Goal: Information Seeking & Learning: Learn about a topic

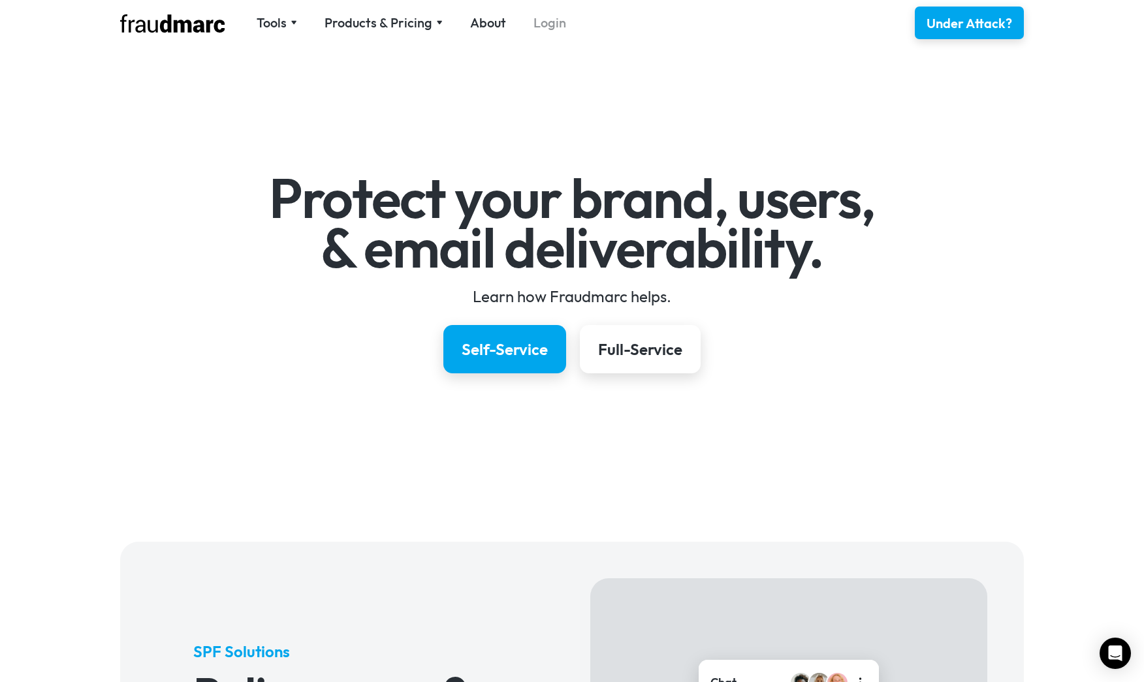
click at [552, 31] on link "Login" at bounding box center [550, 23] width 33 height 18
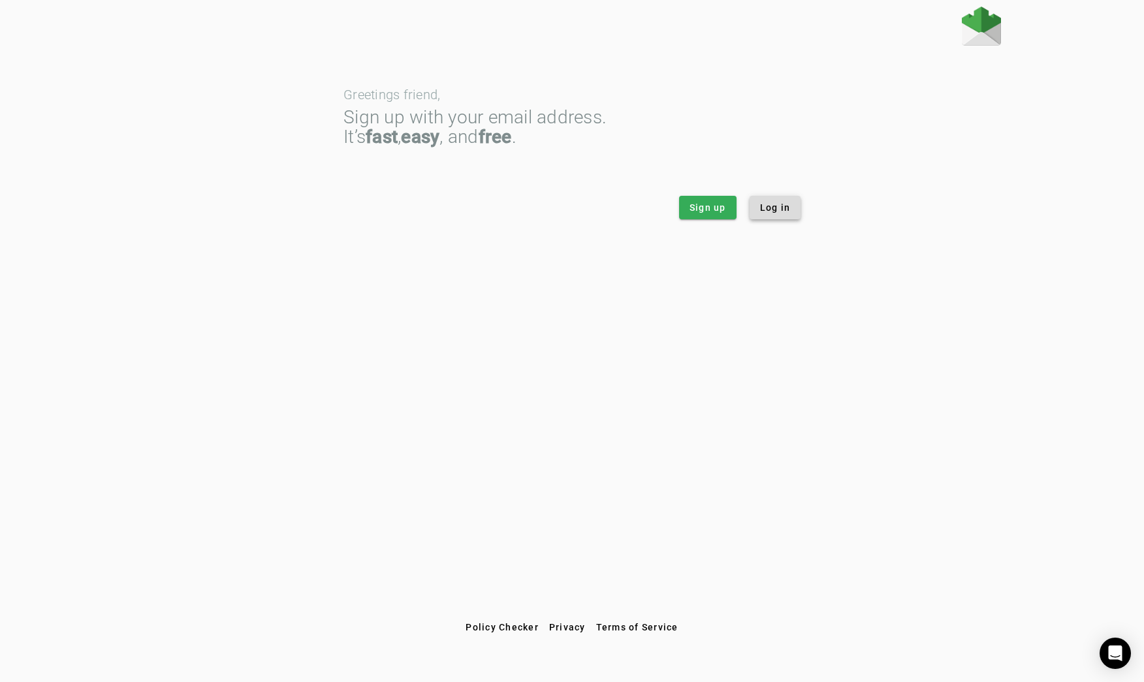
click at [777, 215] on span at bounding box center [776, 207] width 52 height 31
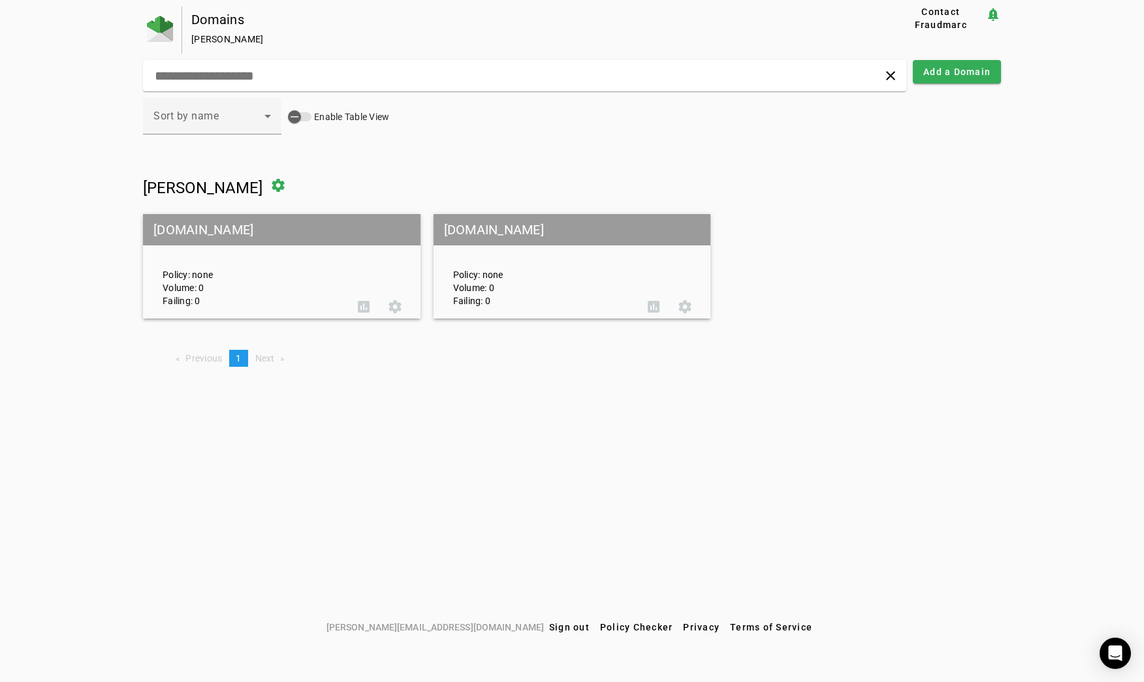
click at [236, 236] on mat-grid-tile-header "cambly.com" at bounding box center [282, 229] width 278 height 31
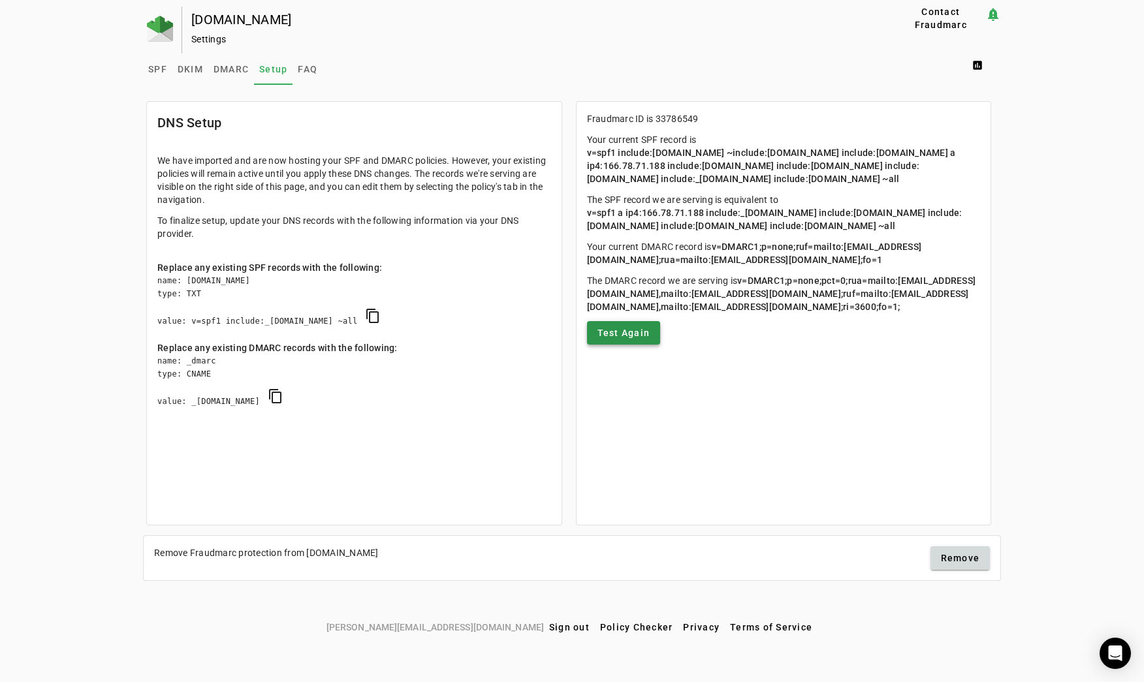
click at [625, 340] on span at bounding box center [624, 332] width 74 height 31
click at [308, 74] on span "FAQ" at bounding box center [308, 69] width 20 height 31
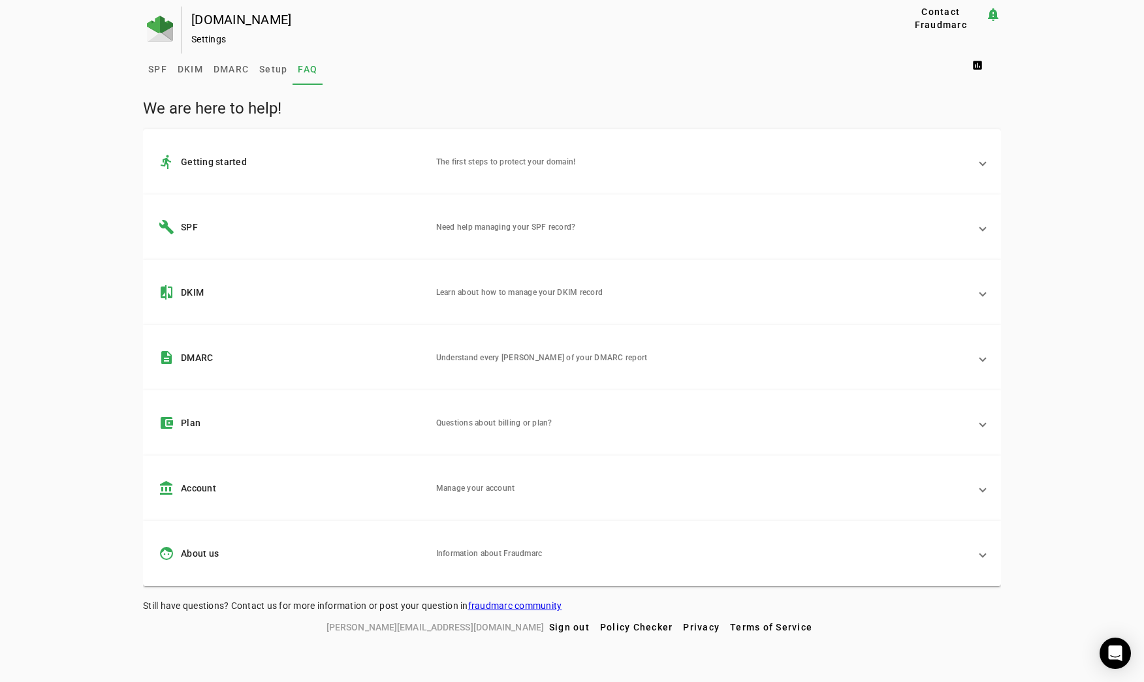
click at [351, 499] on mat-expansion-panel-header "account_balance Account Manage your account" at bounding box center [572, 488] width 858 height 65
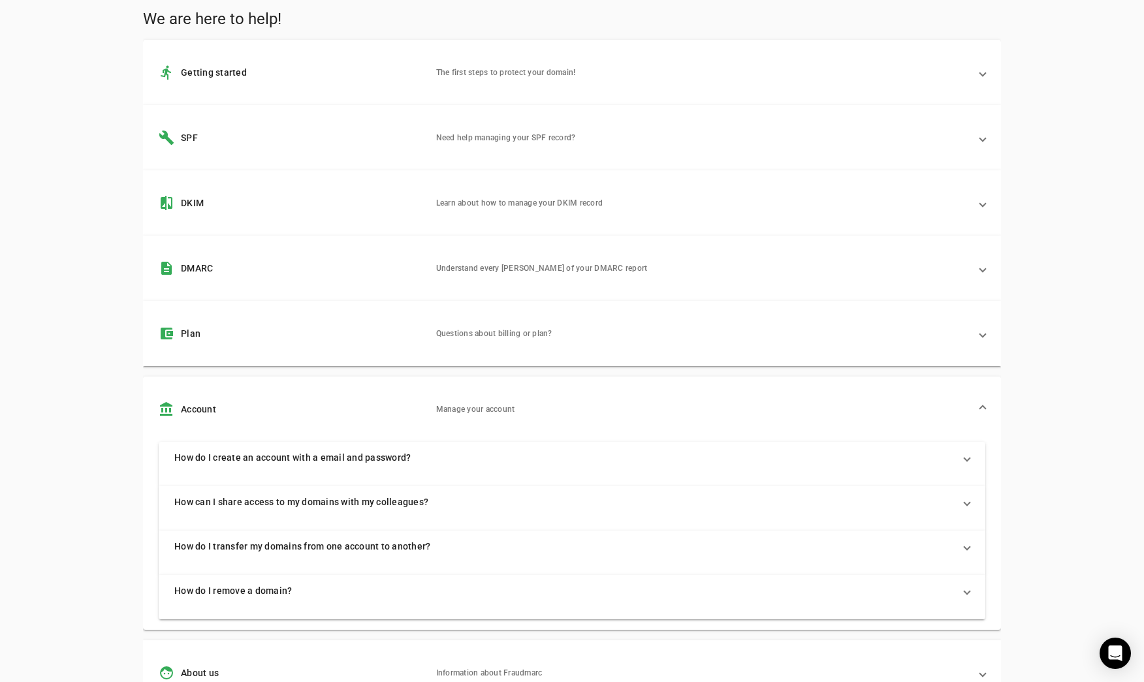
scroll to position [87, 0]
click at [515, 341] on mat-panel-description "Questions about billing or plan?" at bounding box center [703, 336] width 534 height 16
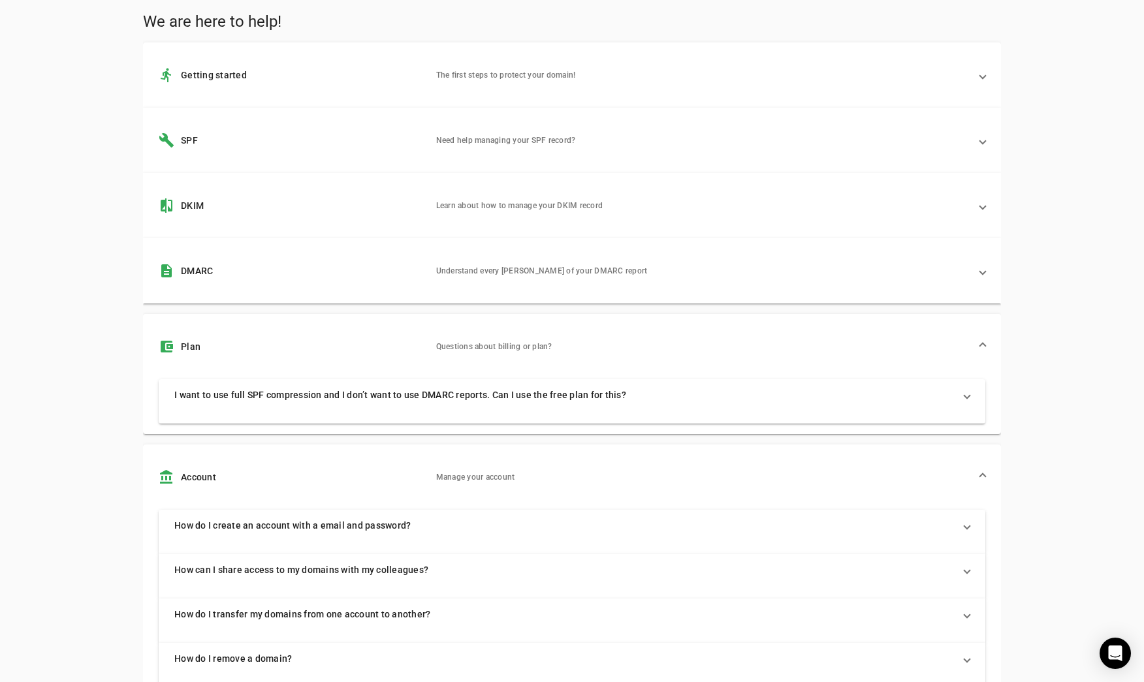
drag, startPoint x: 437, startPoint y: 403, endPoint x: 409, endPoint y: 344, distance: 65.1
click at [409, 344] on mat-expansion-panel "account_balance_wallet Plan Questions about billing or plan? I want to use full…" at bounding box center [572, 374] width 858 height 120
click at [401, 315] on mat-expansion-panel-header "account_balance_wallet Plan Questions about billing or plan?" at bounding box center [572, 346] width 858 height 65
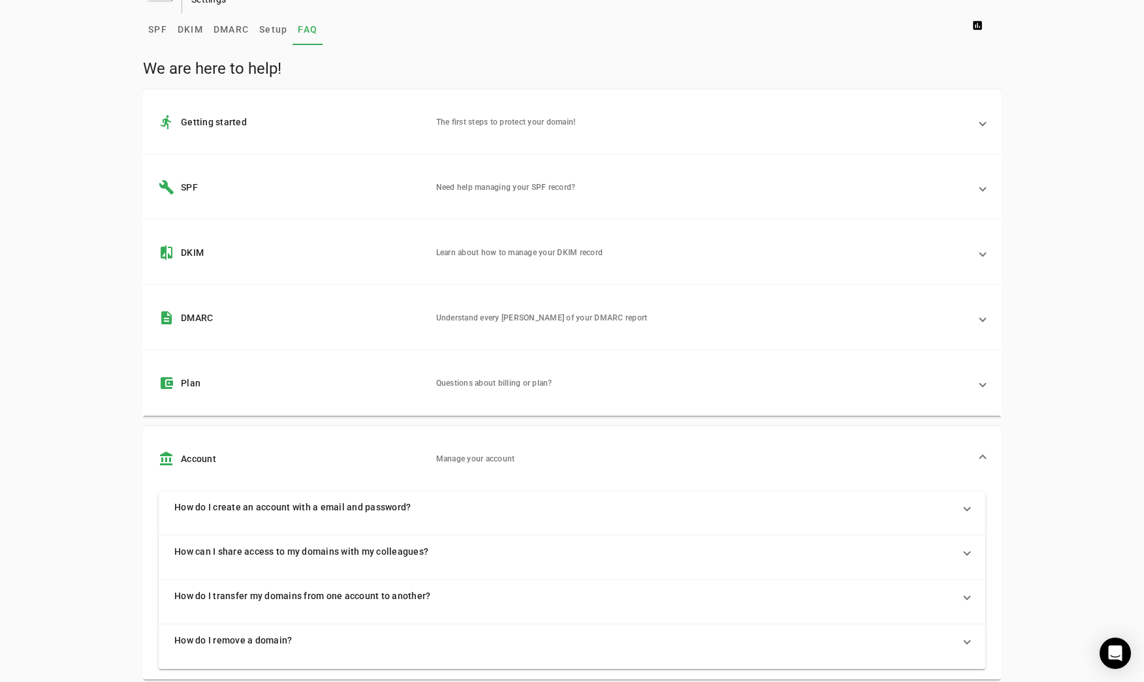
scroll to position [0, 0]
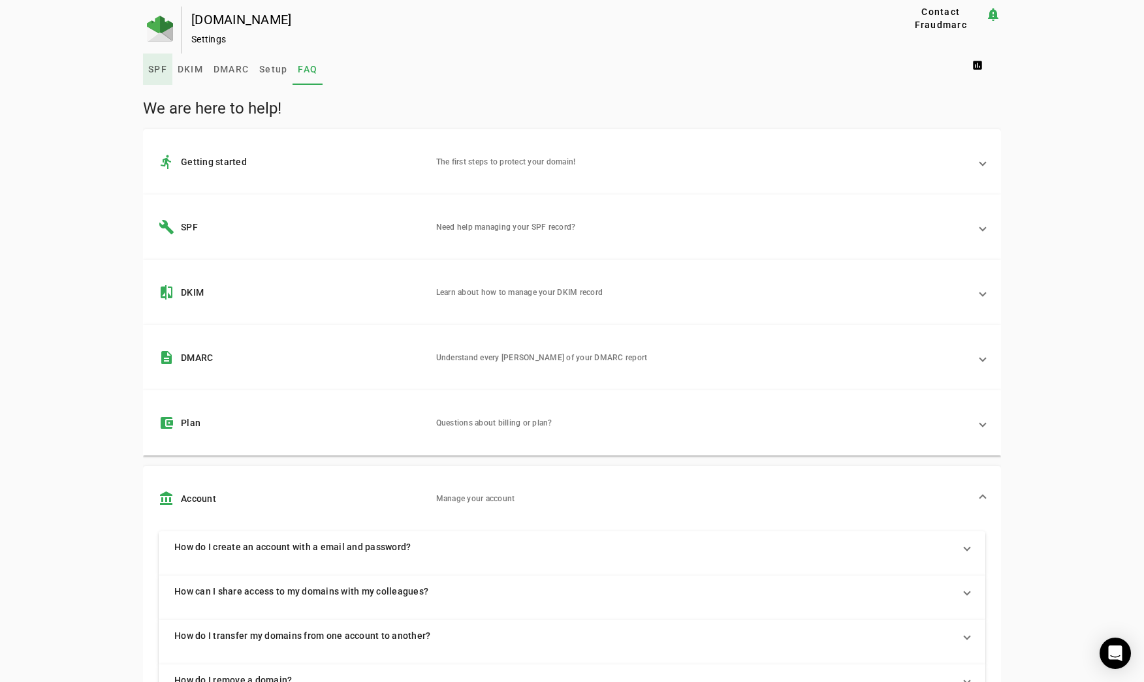
click at [141, 73] on div "cambly.com Settings Contact Fraudmarc notification_important Settings SPF DKIM …" at bounding box center [572, 414] width 1144 height 815
click at [164, 71] on span "SPF" at bounding box center [157, 69] width 19 height 9
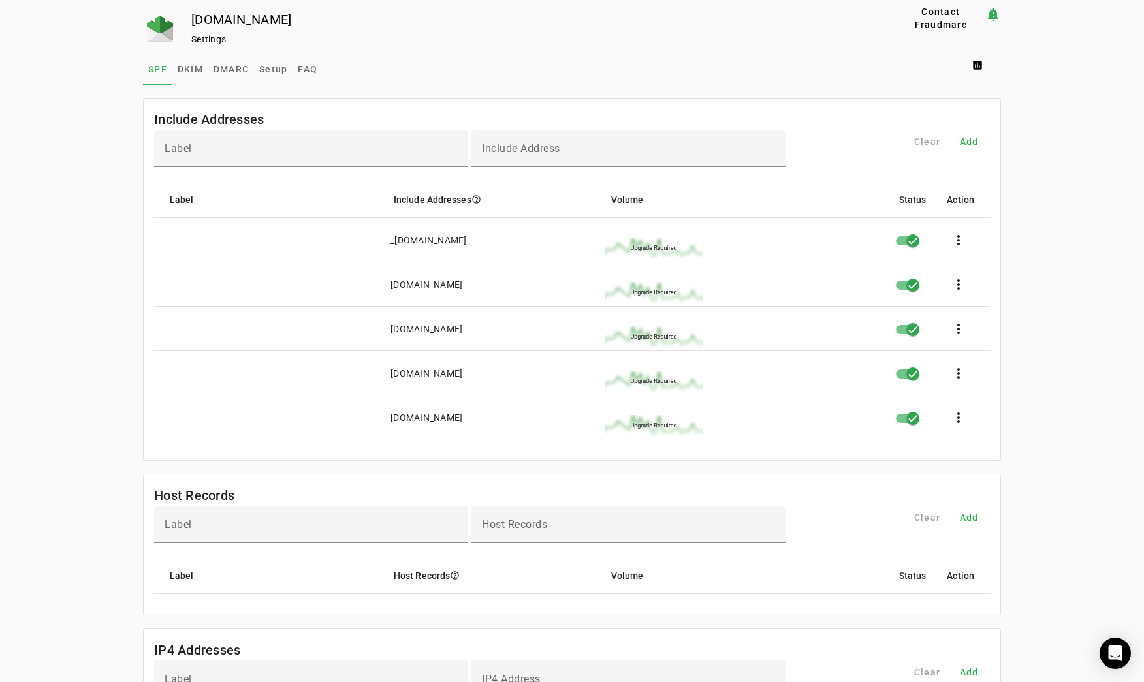
click at [212, 43] on div "Settings" at bounding box center [522, 39] width 663 height 13
click at [198, 18] on div "[DOMAIN_NAME]" at bounding box center [522, 19] width 663 height 13
click at [269, 68] on span "Setup" at bounding box center [273, 69] width 28 height 9
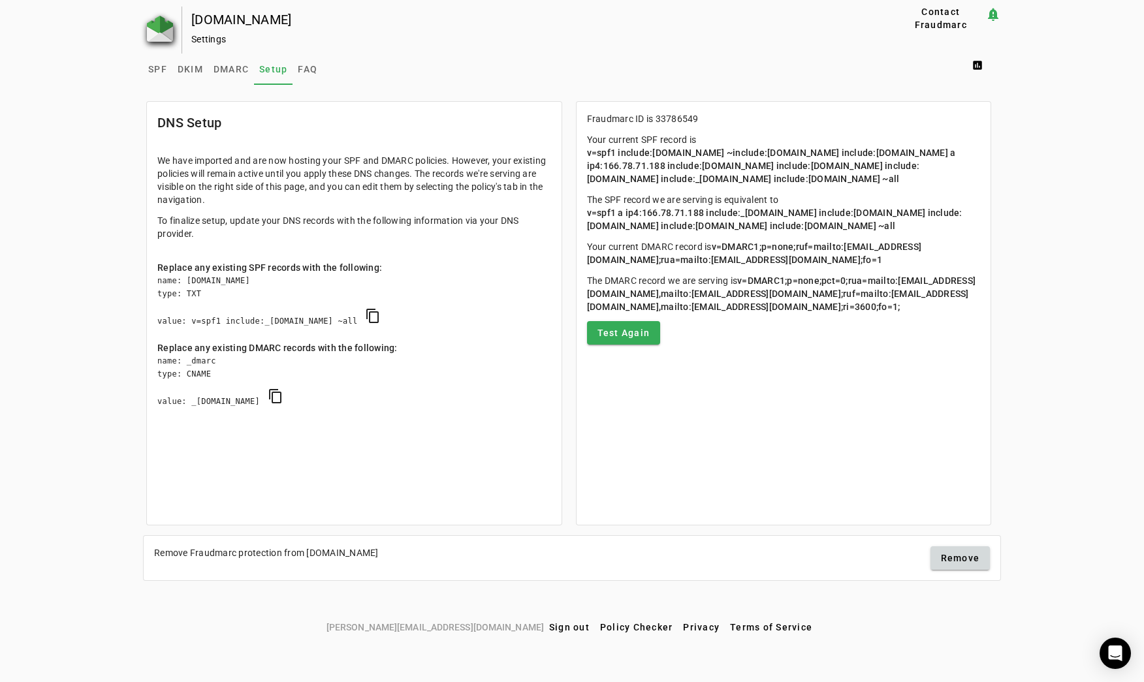
click at [166, 23] on img at bounding box center [160, 29] width 26 height 26
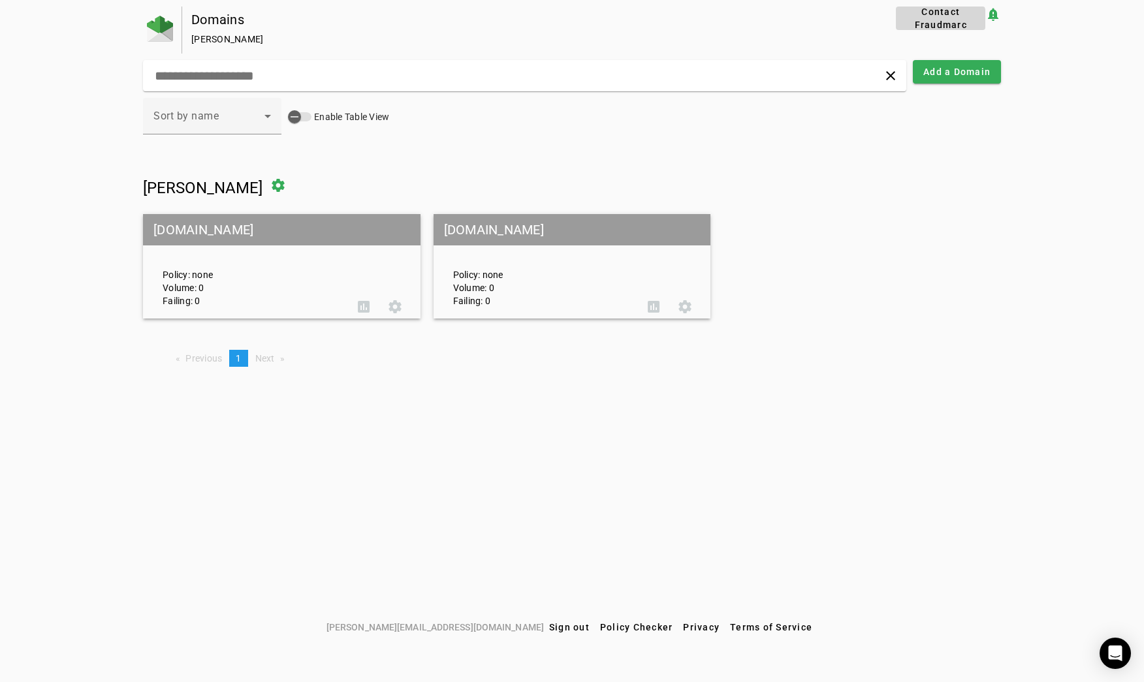
click at [919, 29] on span "Contact Fraudmarc" at bounding box center [940, 18] width 79 height 26
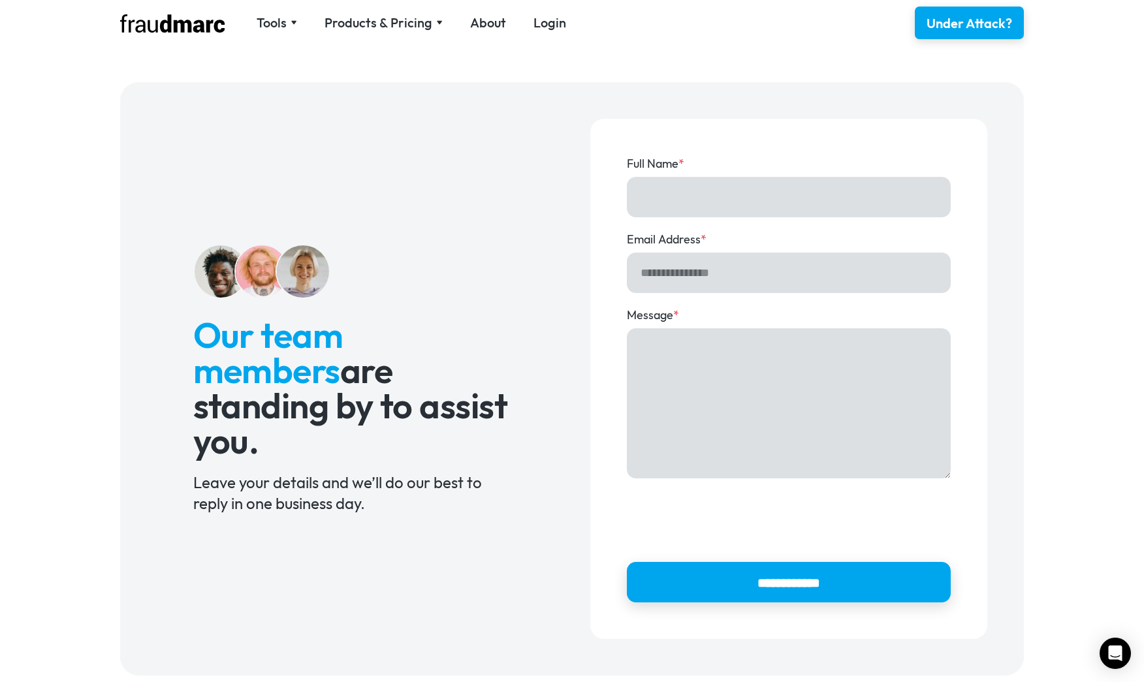
click at [174, 31] on img at bounding box center [172, 23] width 104 height 18
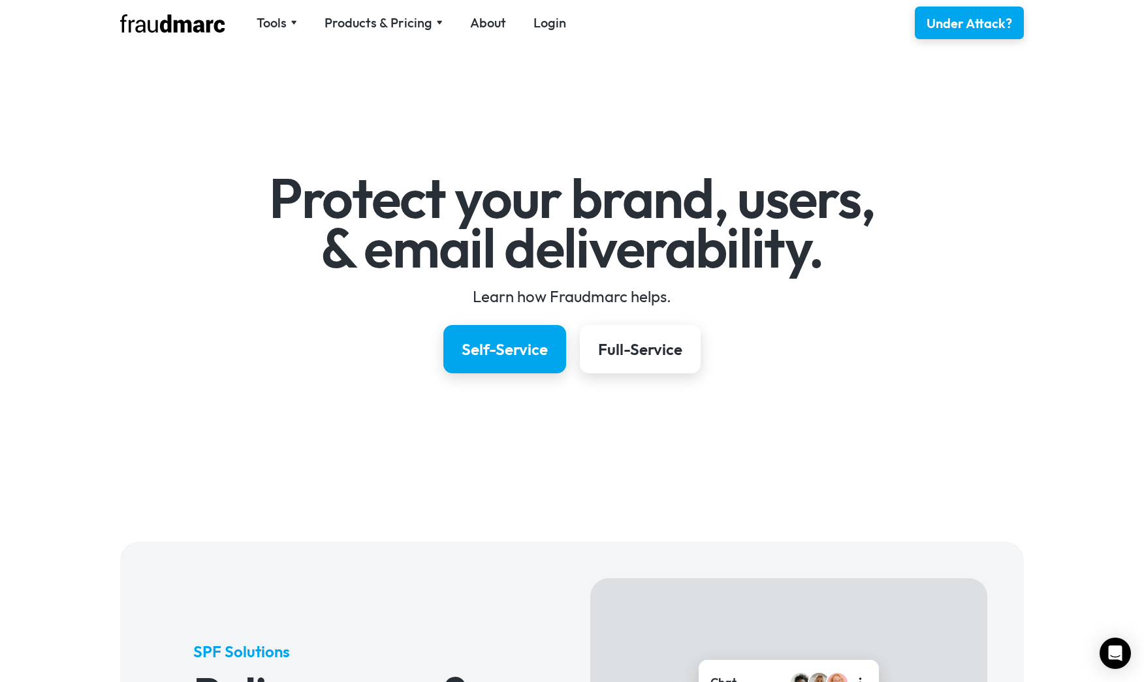
click at [336, 33] on div "Tools SPF Record Check Inspect any domain's SPF record and learn how to fix it …" at bounding box center [572, 23] width 940 height 46
click at [343, 19] on div "Products & Pricing" at bounding box center [379, 23] width 108 height 18
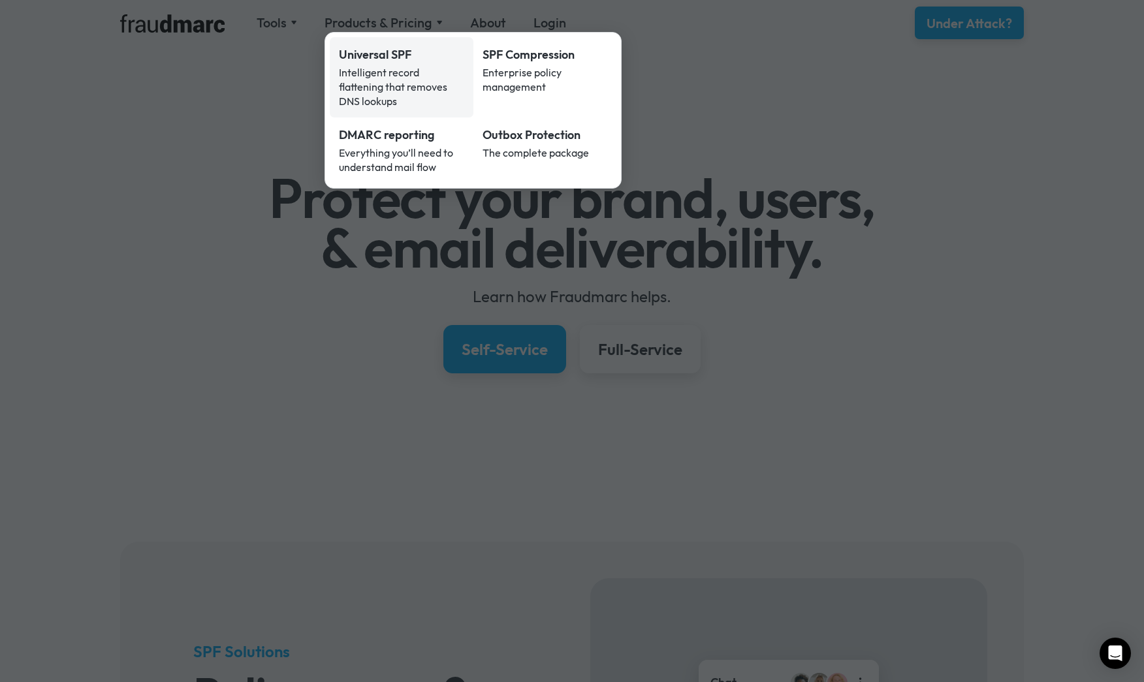
click at [353, 64] on link "Universal SPF Intelligent record flattening that removes DNS lookups" at bounding box center [402, 77] width 144 height 80
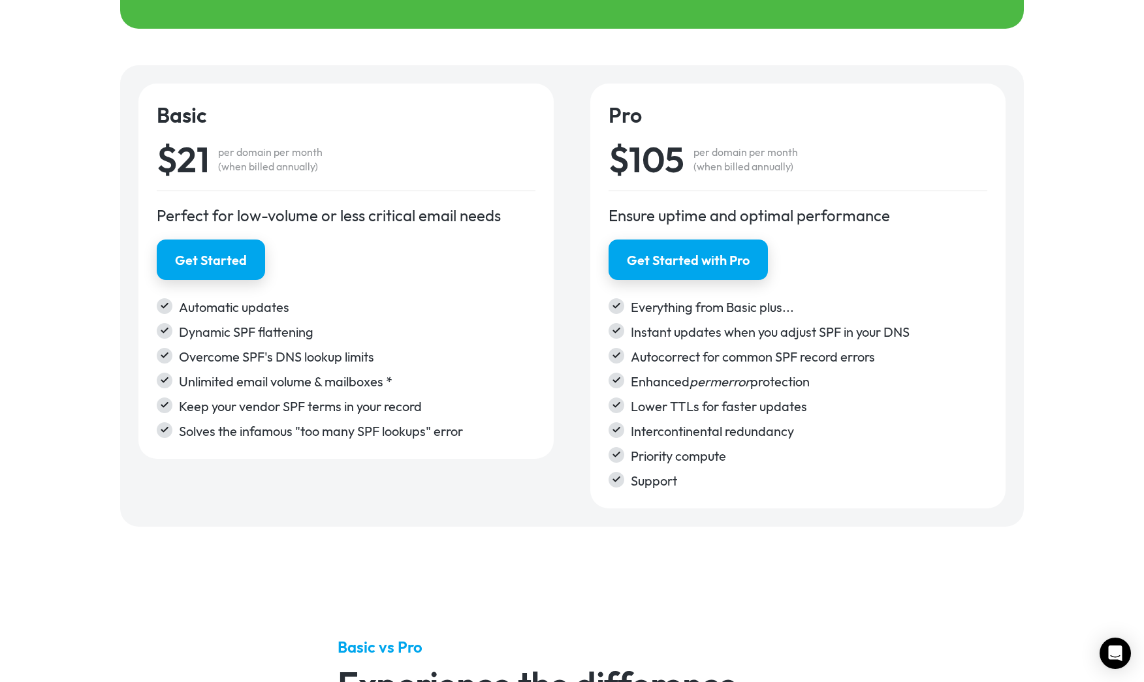
scroll to position [2093, 0]
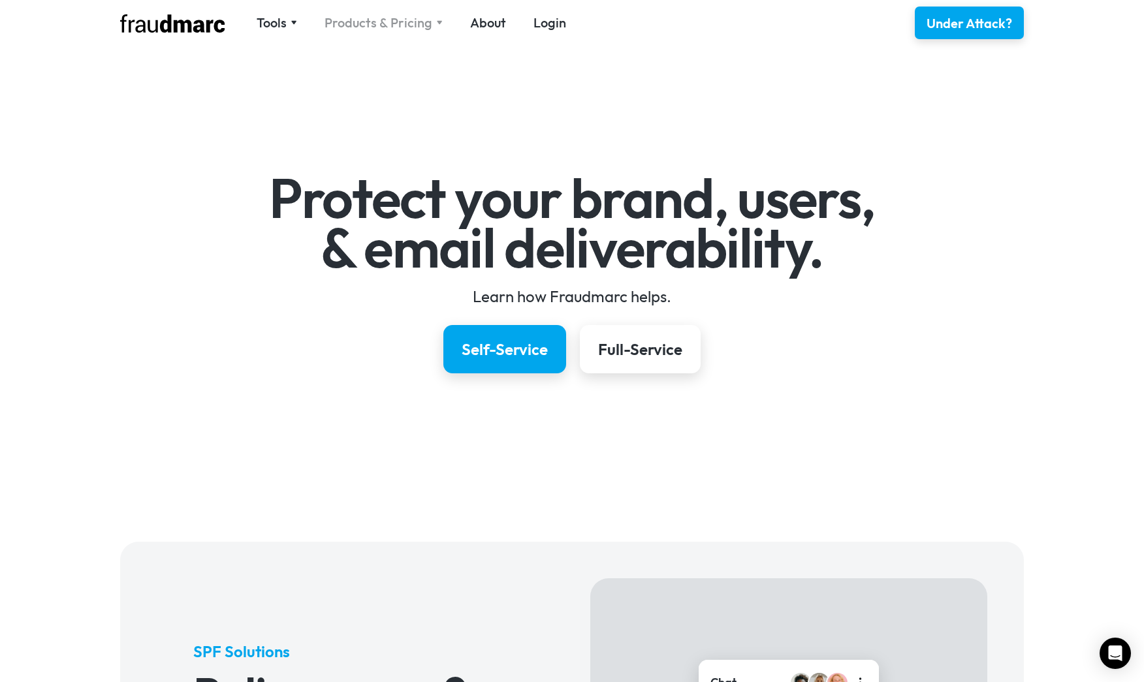
click at [370, 26] on div "Products & Pricing" at bounding box center [379, 23] width 108 height 18
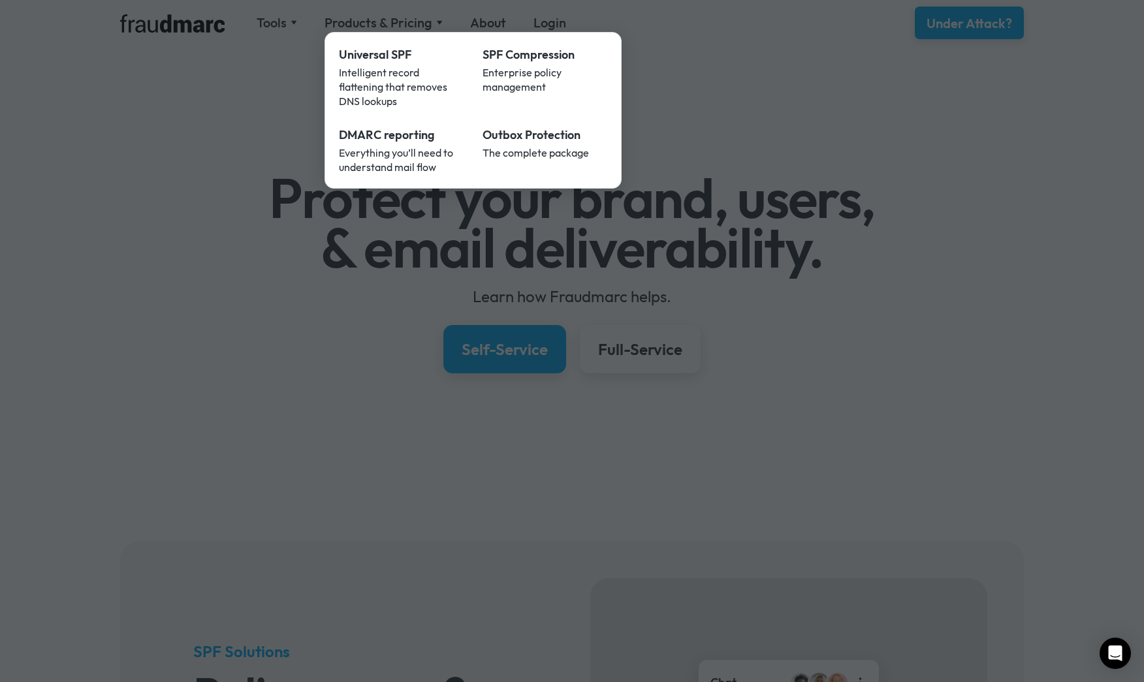
click at [264, 78] on div at bounding box center [572, 341] width 1144 height 682
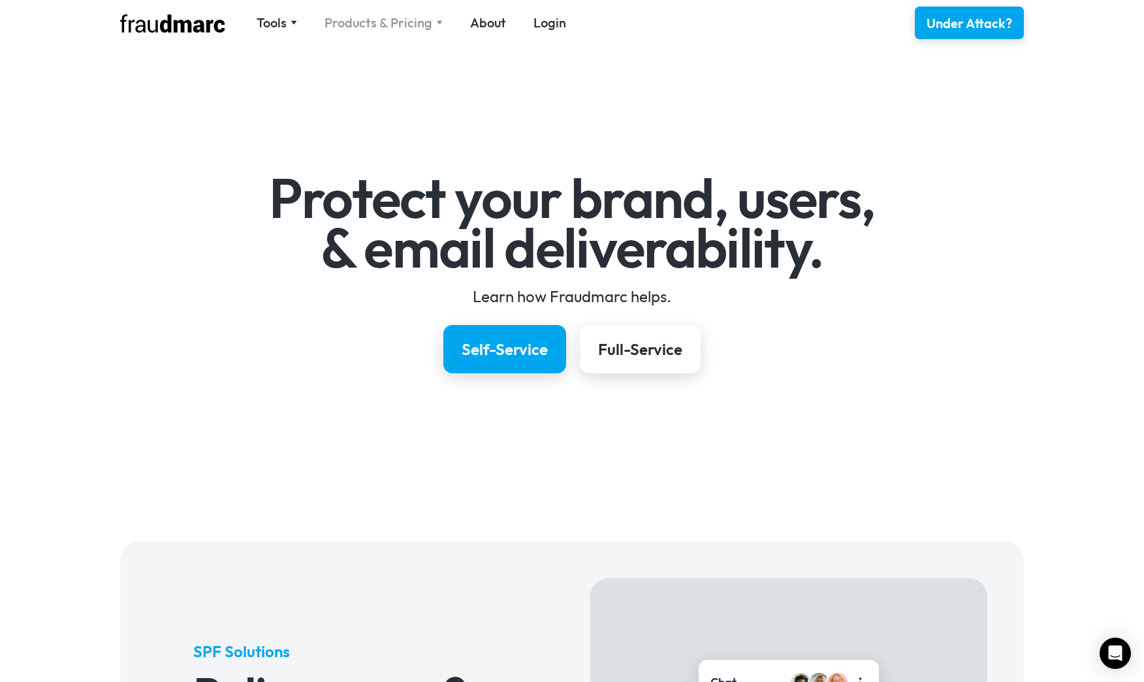
click at [330, 28] on div "Products & Pricing" at bounding box center [379, 23] width 108 height 18
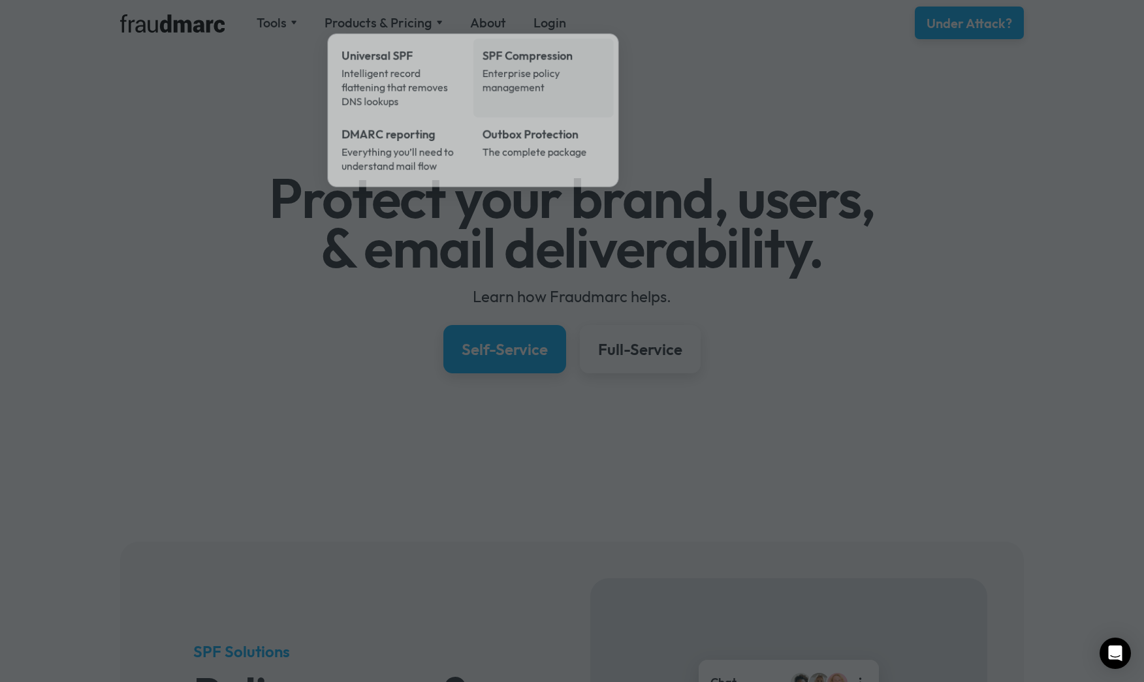
click at [593, 39] on link "SPF Compression Enterprise policy management" at bounding box center [543, 78] width 140 height 79
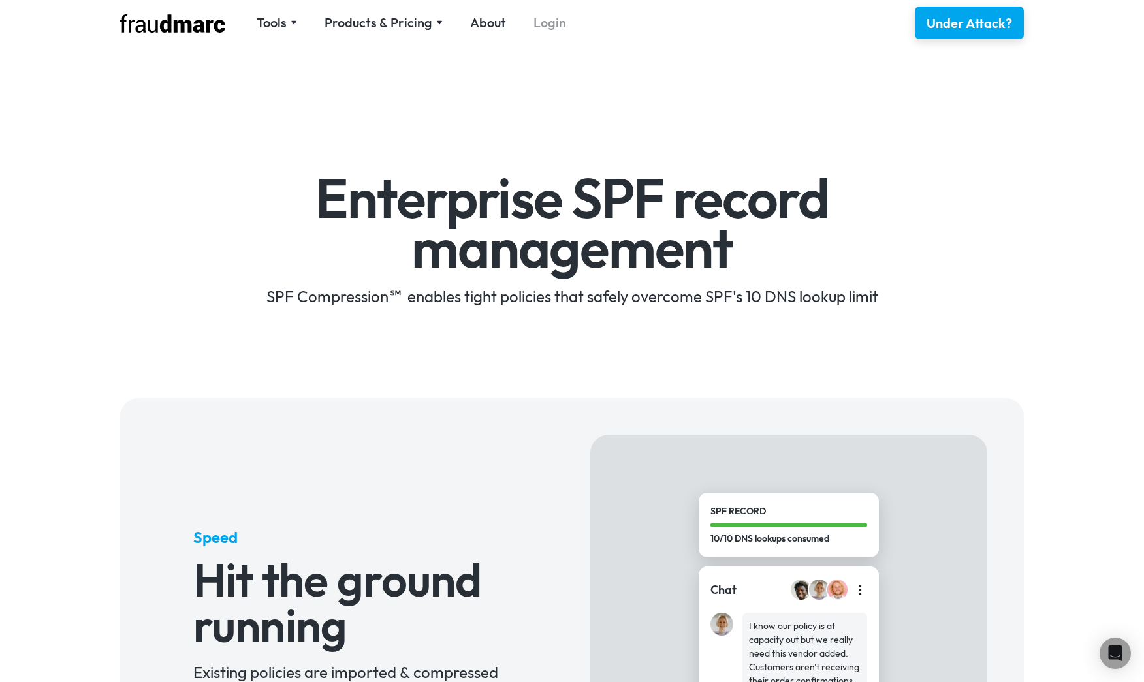
drag, startPoint x: 0, startPoint y: 0, endPoint x: 558, endPoint y: 31, distance: 558.6
click at [586, 31] on div "Tools SPF Record Check Inspect any domain's SPF record and learn how to fix it …" at bounding box center [572, 23] width 940 height 46
click at [542, 27] on link "Login" at bounding box center [550, 23] width 33 height 18
click at [355, 24] on div "Products & Pricing" at bounding box center [379, 23] width 108 height 18
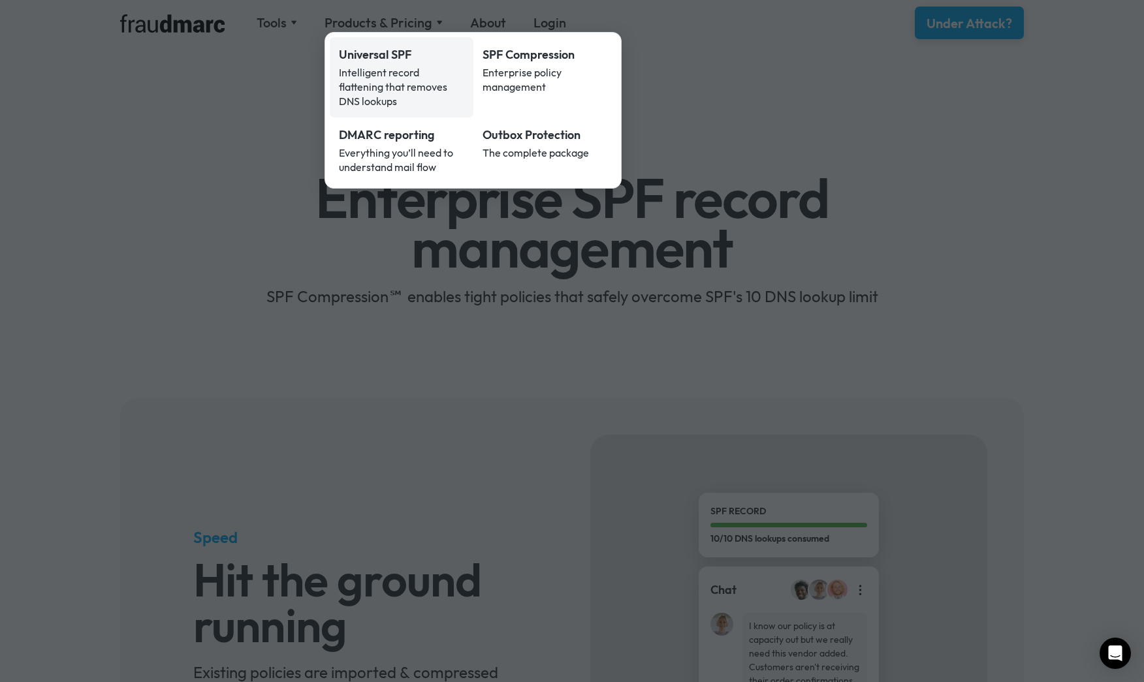
click at [386, 69] on div "Intelligent record flattening that removes DNS lookups" at bounding box center [401, 86] width 125 height 43
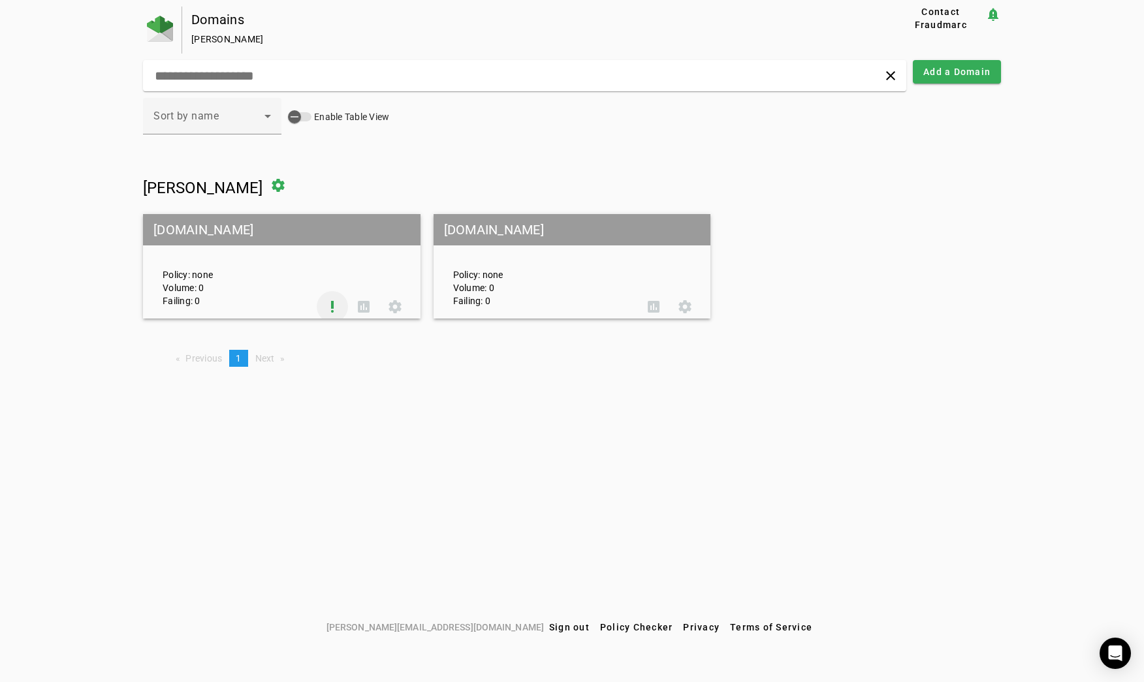
click at [335, 306] on span at bounding box center [332, 306] width 31 height 31
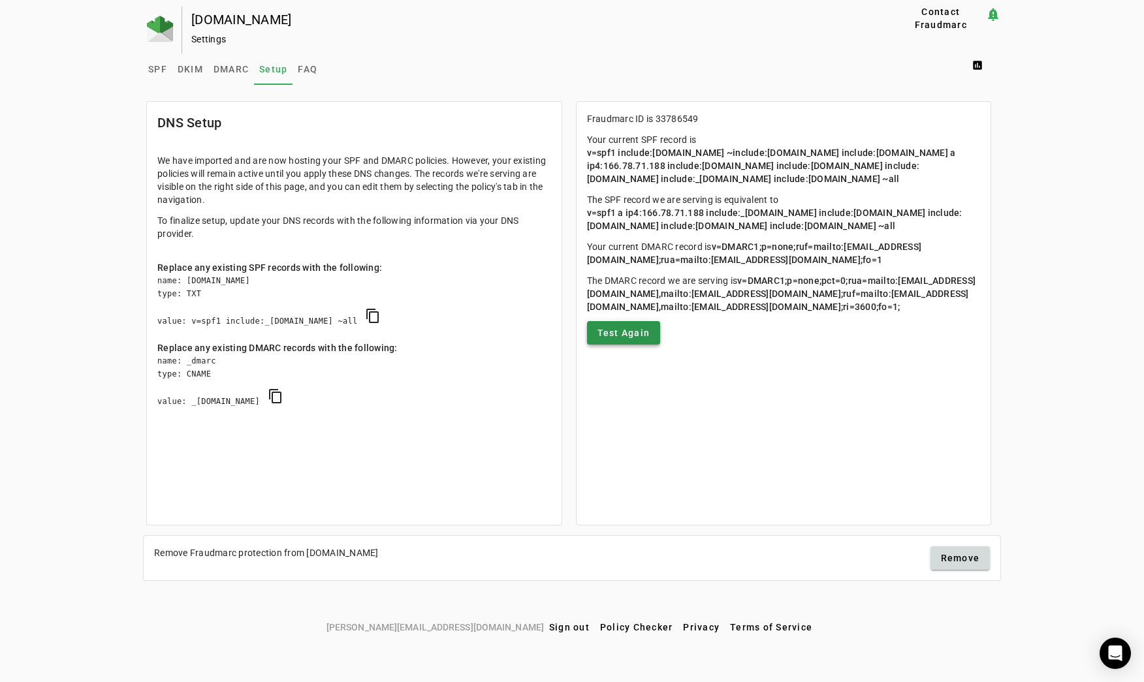
click at [603, 334] on span "Test Again" at bounding box center [624, 333] width 53 height 13
click at [645, 336] on span "Test Again" at bounding box center [624, 333] width 53 height 13
click at [157, 43] on div at bounding box center [162, 30] width 39 height 47
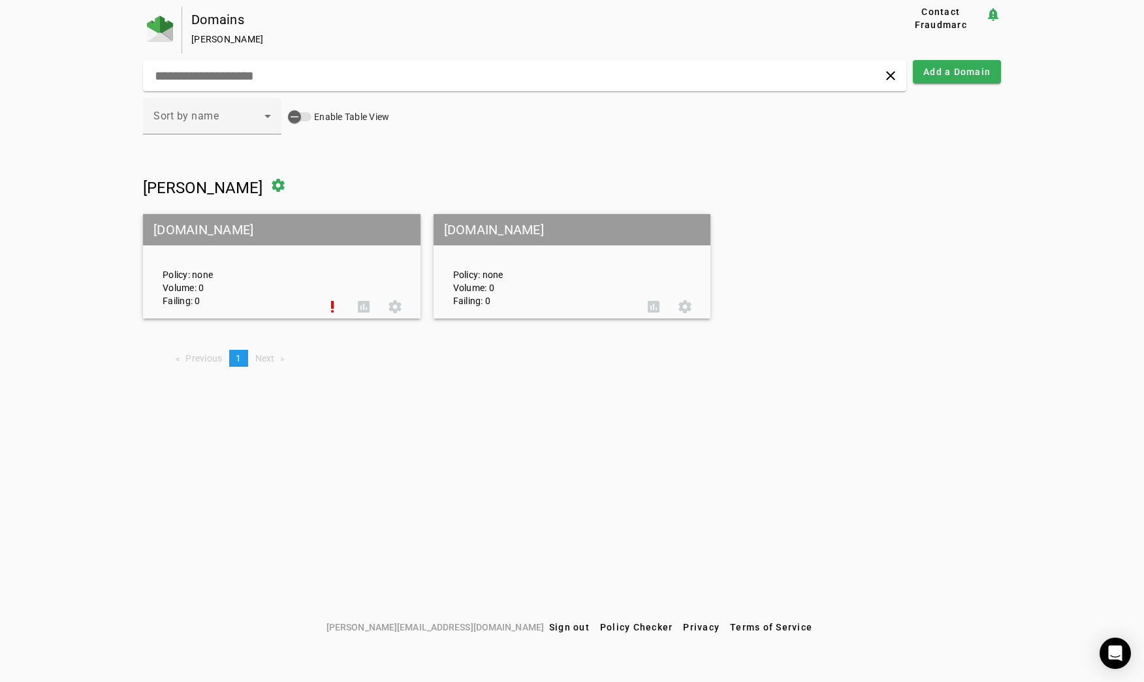
click at [540, 234] on mat-grid-tile-header "camblybusiness.com" at bounding box center [573, 229] width 278 height 31
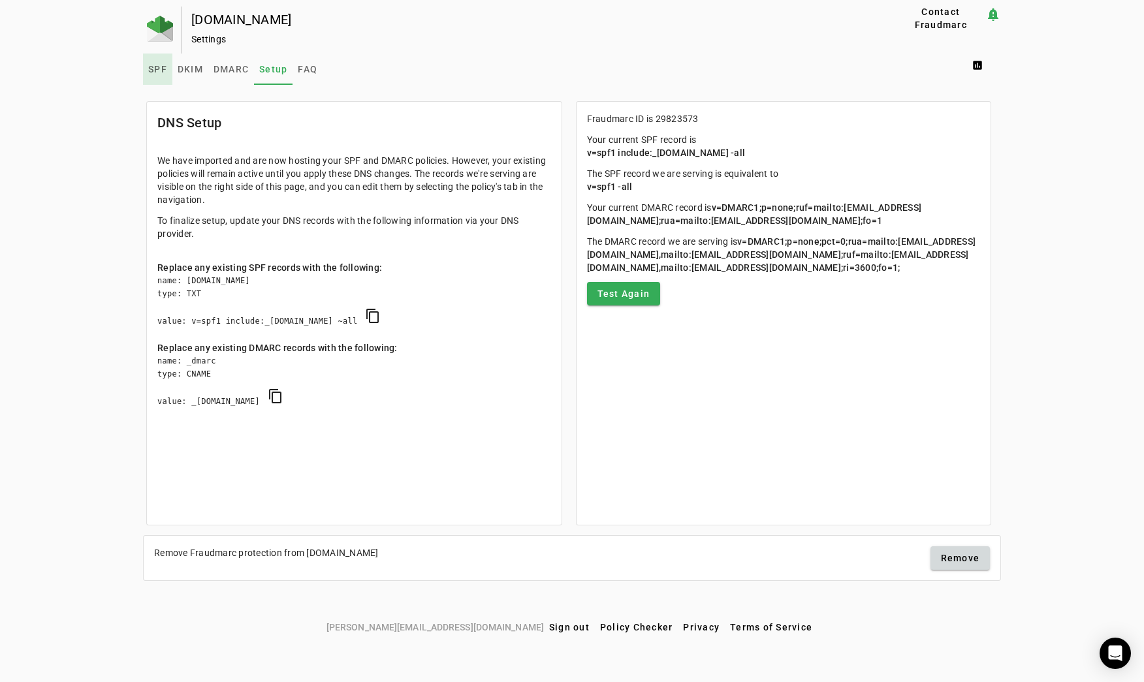
click at [163, 71] on span "SPF" at bounding box center [157, 69] width 19 height 9
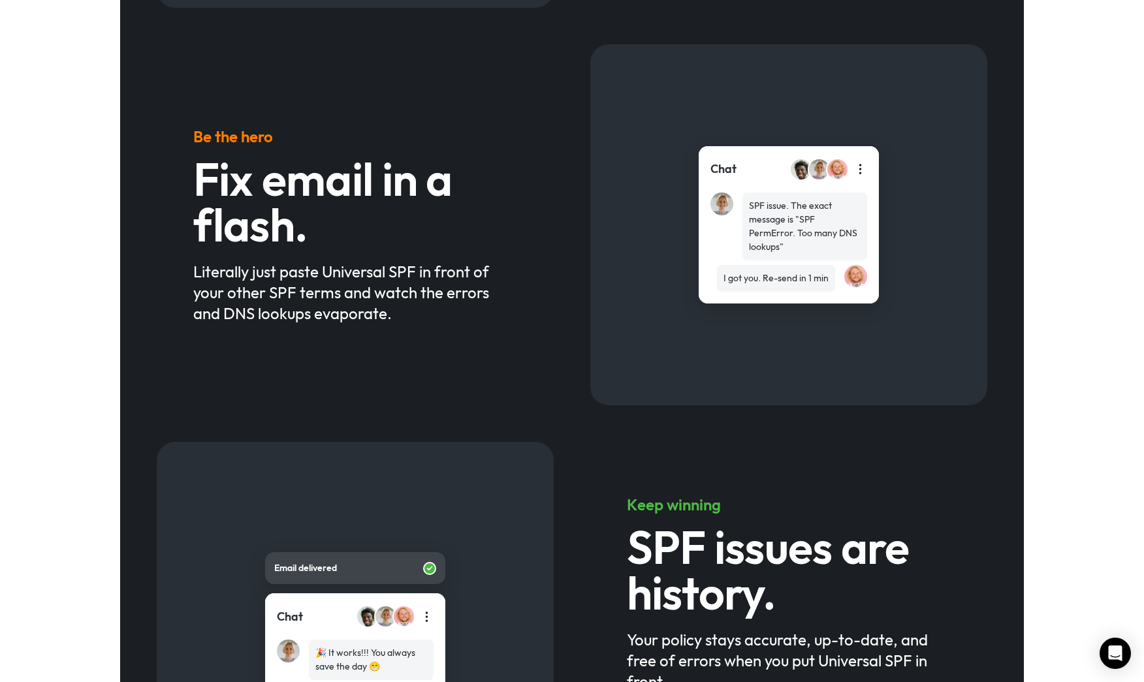
scroll to position [814, 0]
